Goal: Complete application form

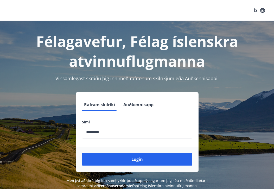
scroll to position [64, 0]
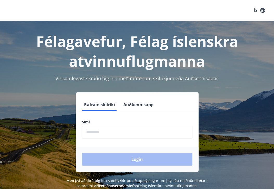
click at [114, 133] on input "phone" at bounding box center [137, 132] width 110 height 13
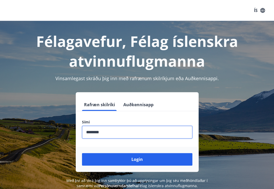
type input "********"
click at [82, 153] on button "Login" at bounding box center [137, 159] width 110 height 13
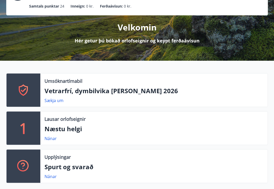
scroll to position [73, 0]
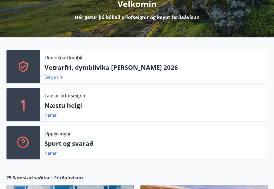
click at [59, 76] on link "Sækja um" at bounding box center [54, 77] width 19 height 6
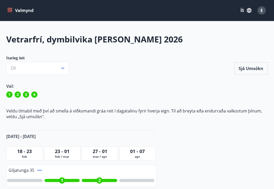
scroll to position [73, 0]
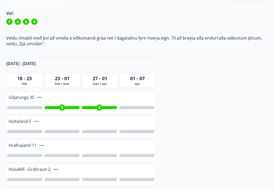
click at [106, 107] on div "2" at bounding box center [99, 107] width 35 height 3
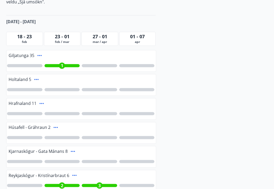
scroll to position [146, 0]
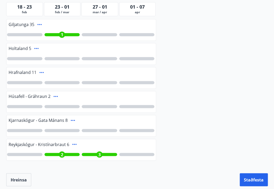
click at [103, 154] on div "3" at bounding box center [99, 154] width 6 height 6
click at [36, 47] on icon at bounding box center [36, 48] width 6 height 6
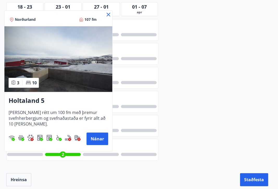
click at [108, 14] on icon at bounding box center [109, 15] width 4 height 4
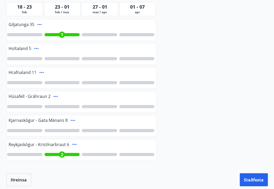
click at [60, 84] on div at bounding box center [82, 83] width 150 height 12
click at [42, 72] on icon at bounding box center [42, 72] width 6 height 6
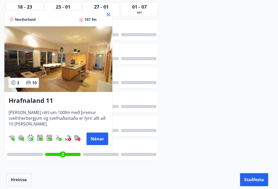
click at [109, 16] on icon at bounding box center [108, 14] width 6 height 6
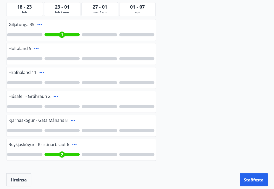
click at [56, 97] on icon at bounding box center [56, 96] width 6 height 6
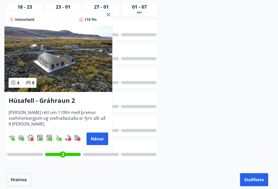
click at [107, 15] on icon at bounding box center [108, 14] width 6 height 6
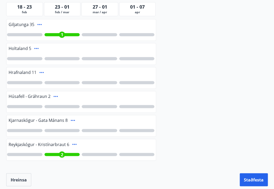
click at [55, 107] on div at bounding box center [62, 106] width 35 height 3
click at [73, 120] on icon at bounding box center [73, 120] width 6 height 6
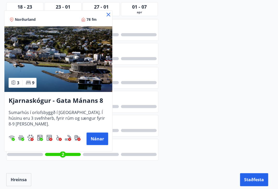
click at [110, 16] on icon at bounding box center [109, 15] width 4 height 4
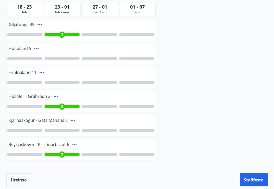
click at [64, 131] on div at bounding box center [62, 130] width 35 height 3
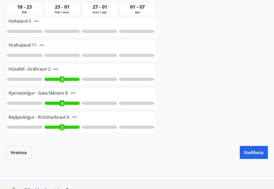
scroll to position [207, 0]
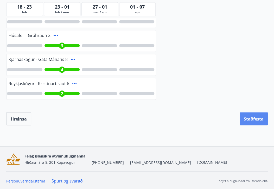
click at [248, 121] on button "Staðfesta" at bounding box center [254, 118] width 28 height 13
